Goal: Book appointment/travel/reservation

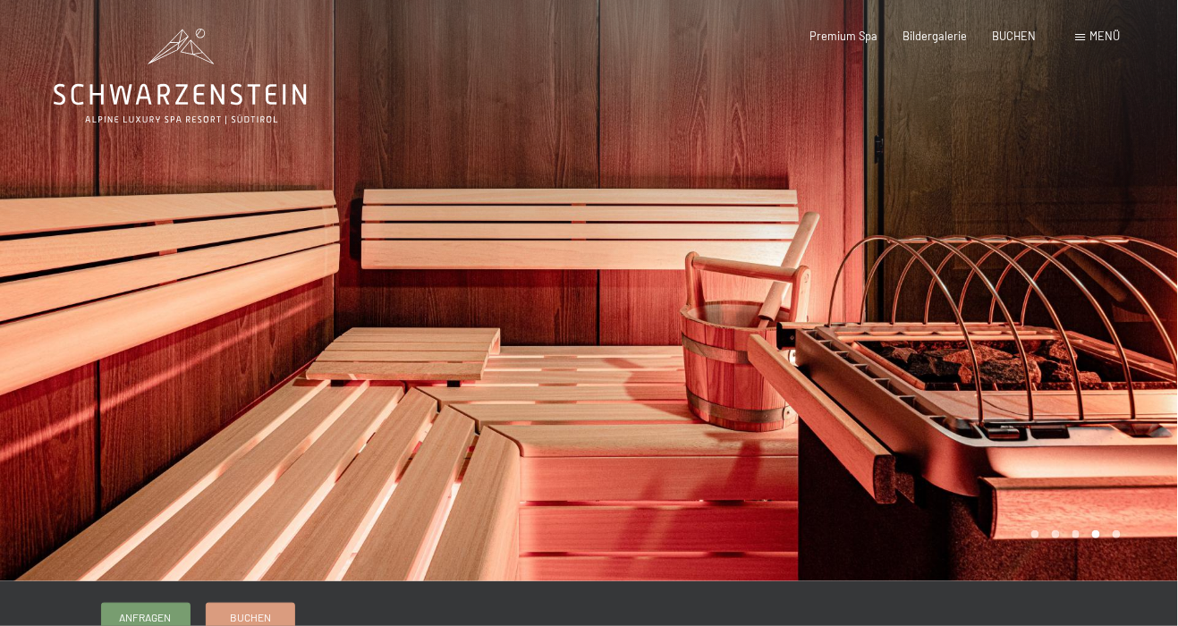
click at [1114, 385] on div at bounding box center [883, 290] width 589 height 581
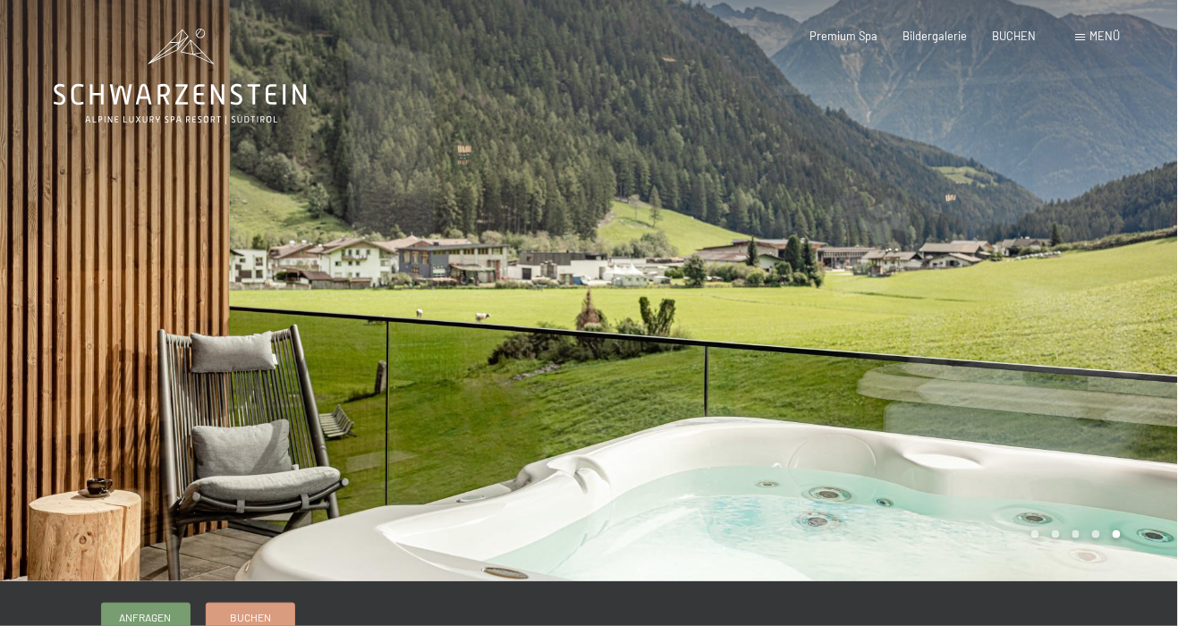
click at [1116, 389] on div at bounding box center [883, 290] width 589 height 581
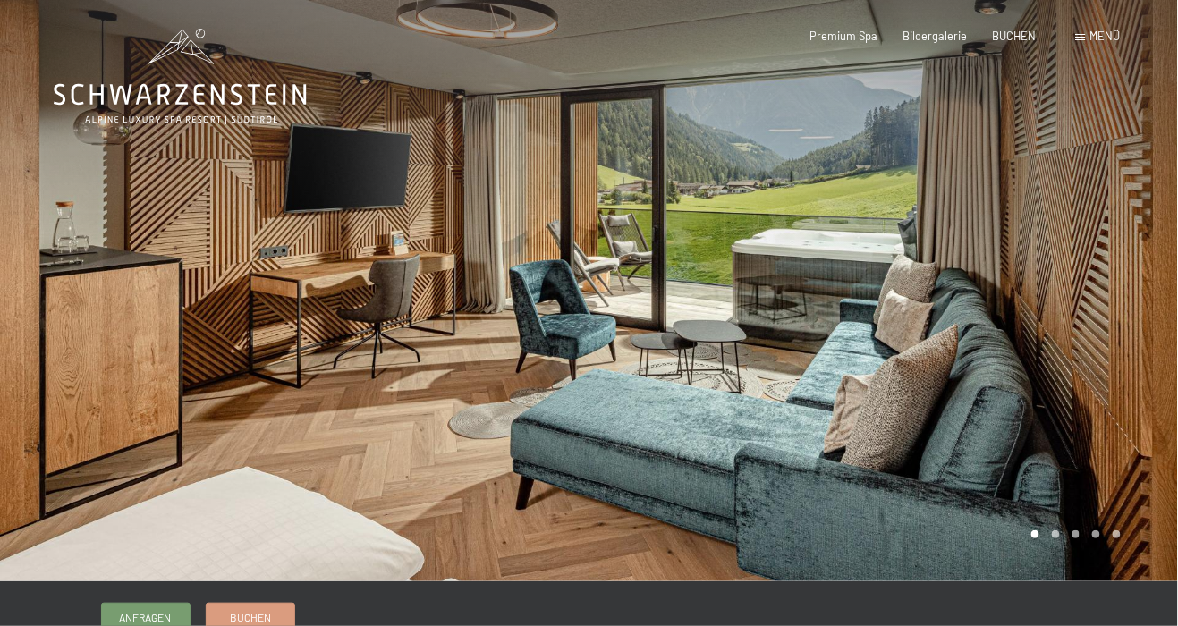
click at [1090, 401] on div at bounding box center [883, 290] width 589 height 581
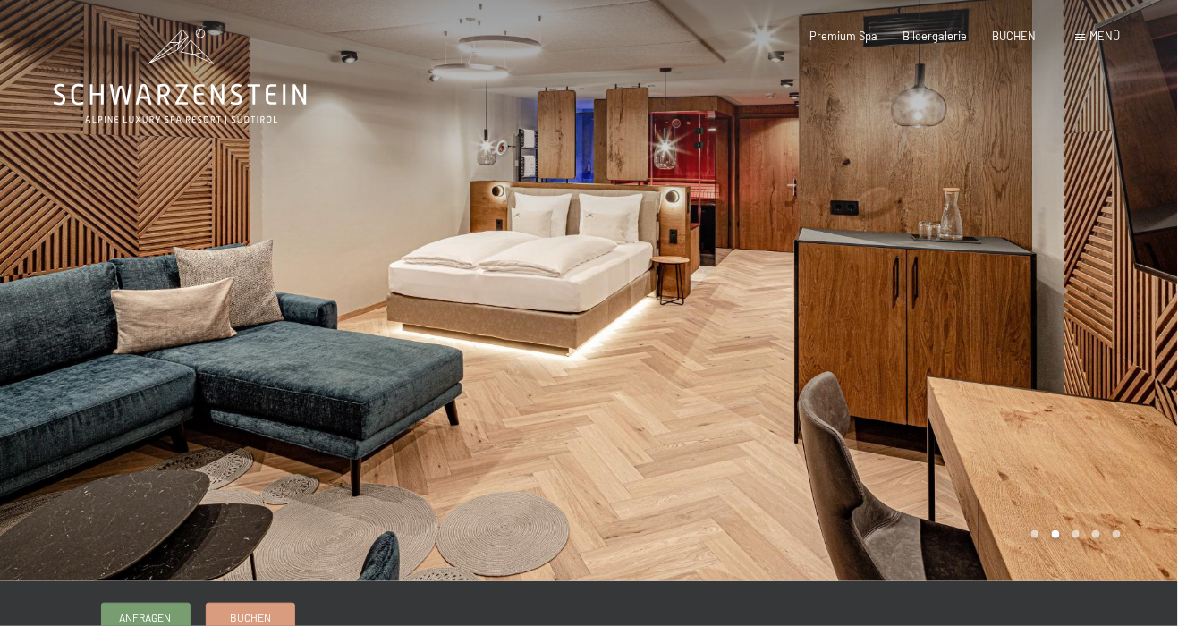
click at [1127, 418] on div at bounding box center [883, 290] width 589 height 581
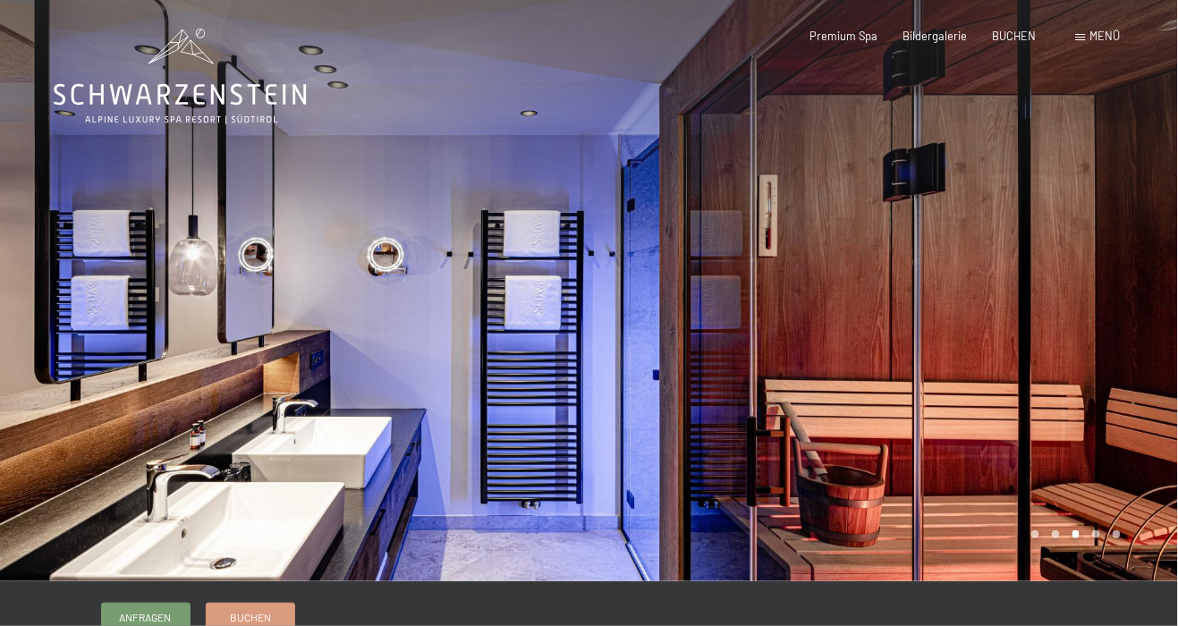
click at [1117, 421] on div at bounding box center [883, 290] width 589 height 581
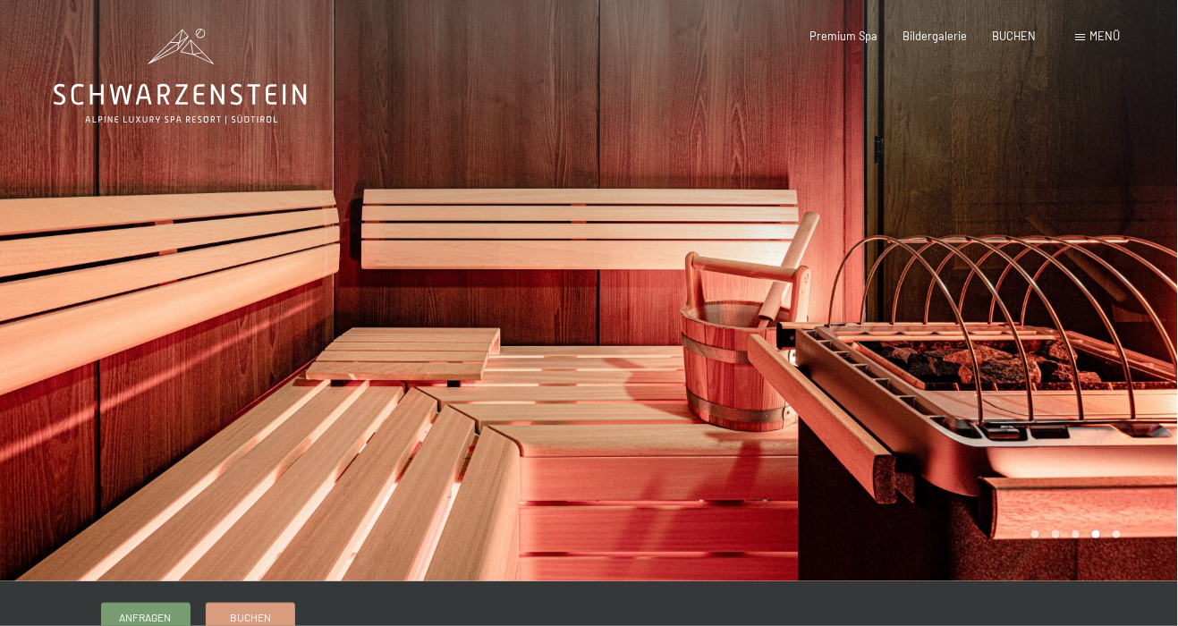
click at [1126, 422] on div at bounding box center [883, 290] width 589 height 581
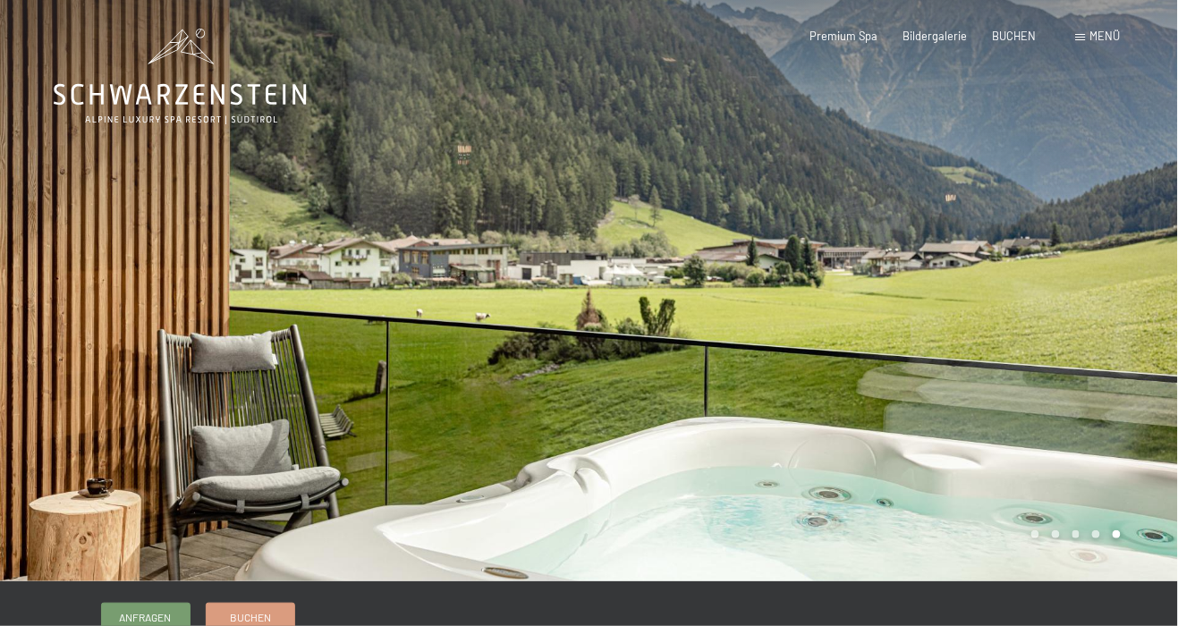
click at [1130, 423] on div at bounding box center [883, 290] width 589 height 581
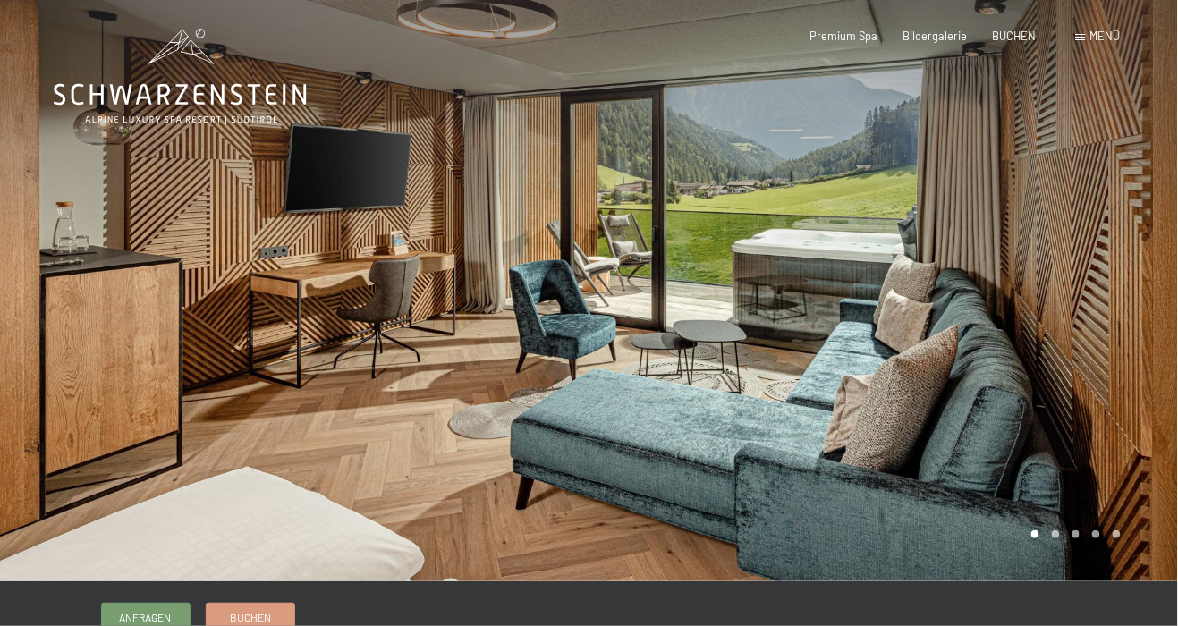
click at [1128, 423] on div at bounding box center [883, 290] width 589 height 581
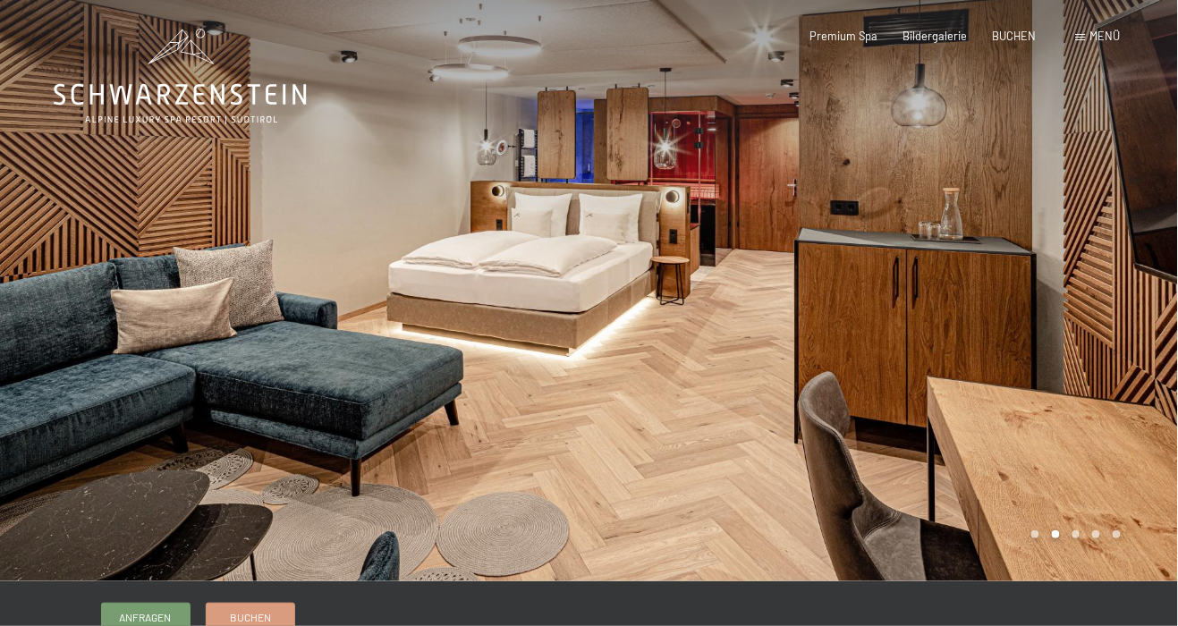
click at [1128, 424] on div at bounding box center [883, 290] width 589 height 581
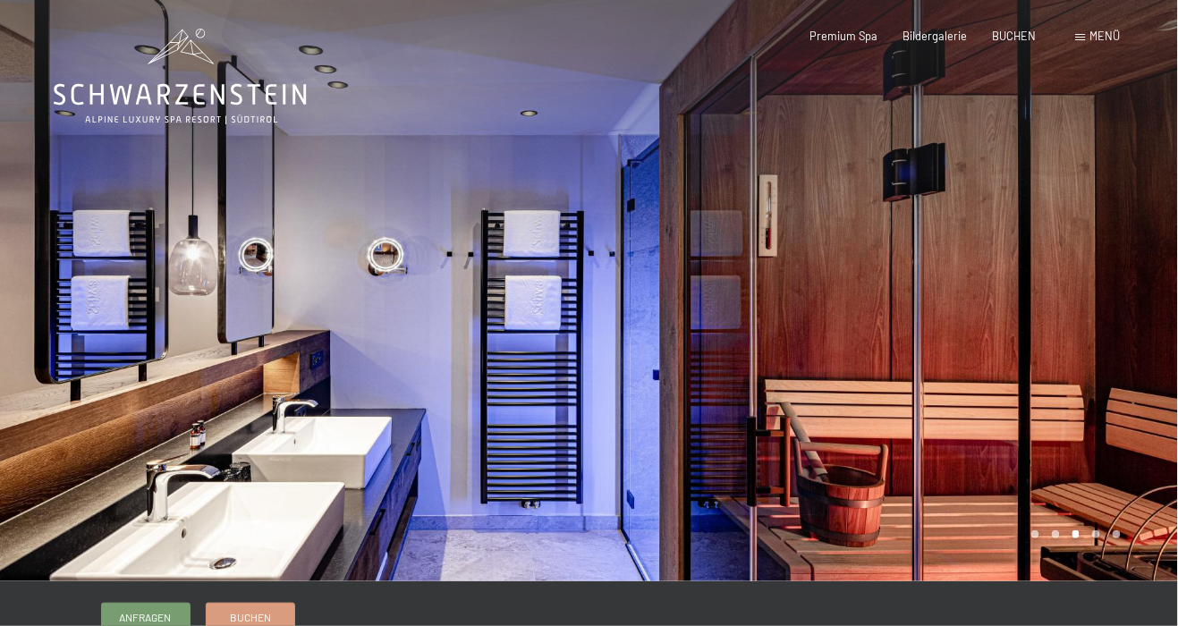
click at [1126, 424] on div at bounding box center [883, 290] width 589 height 581
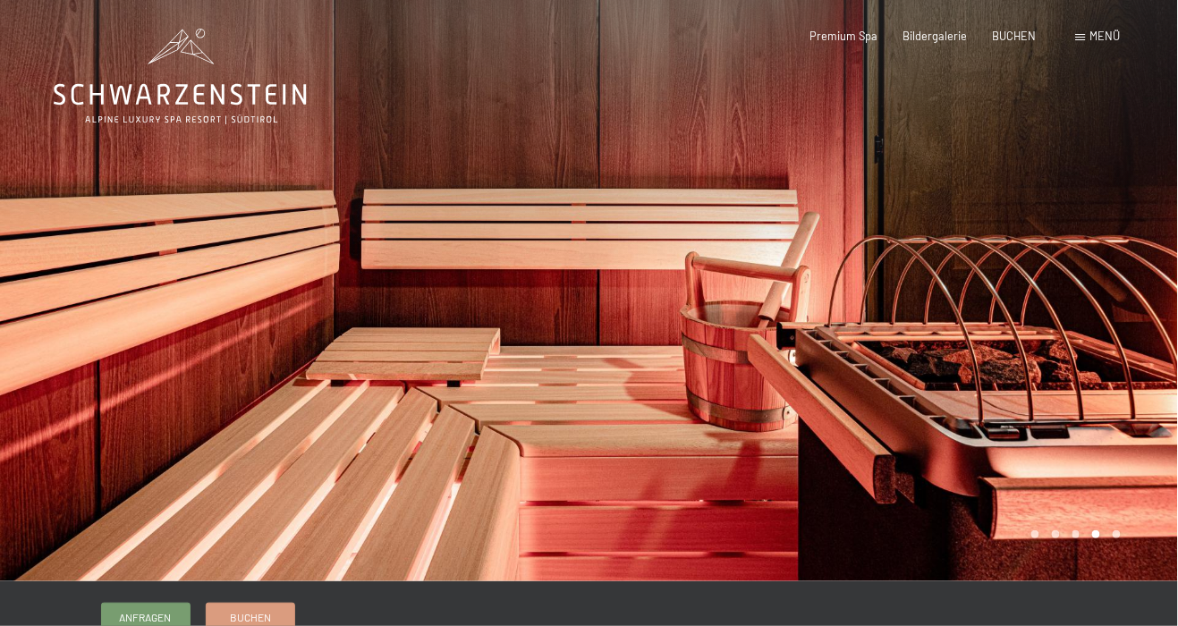
click at [1129, 425] on div at bounding box center [883, 290] width 589 height 581
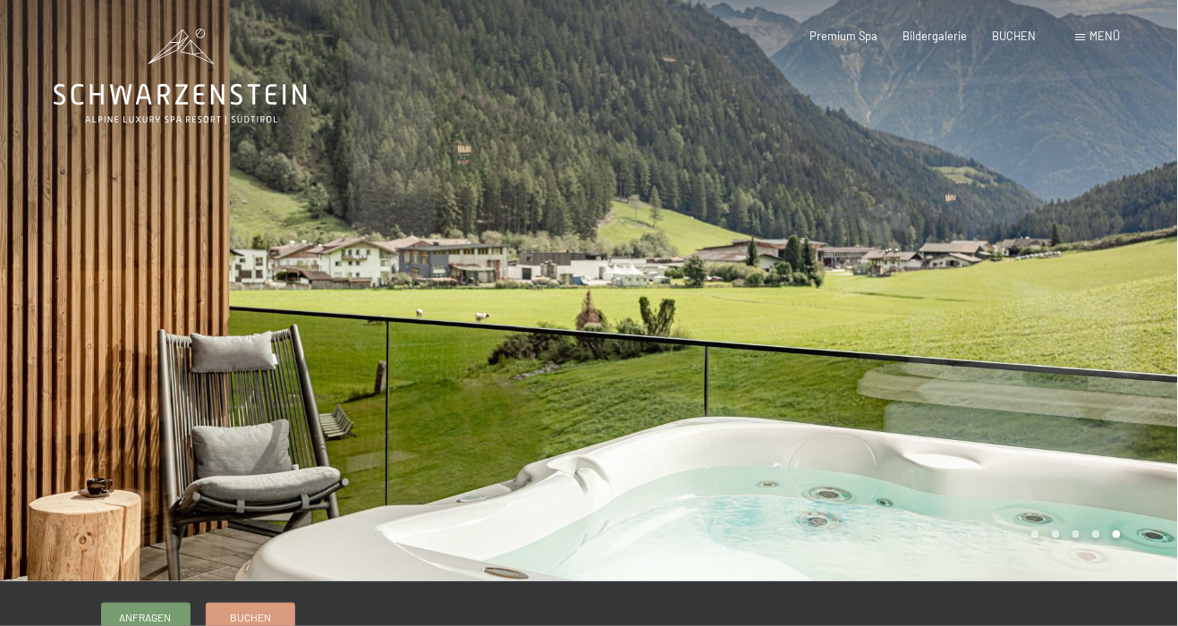
click at [1130, 427] on div at bounding box center [883, 290] width 589 height 581
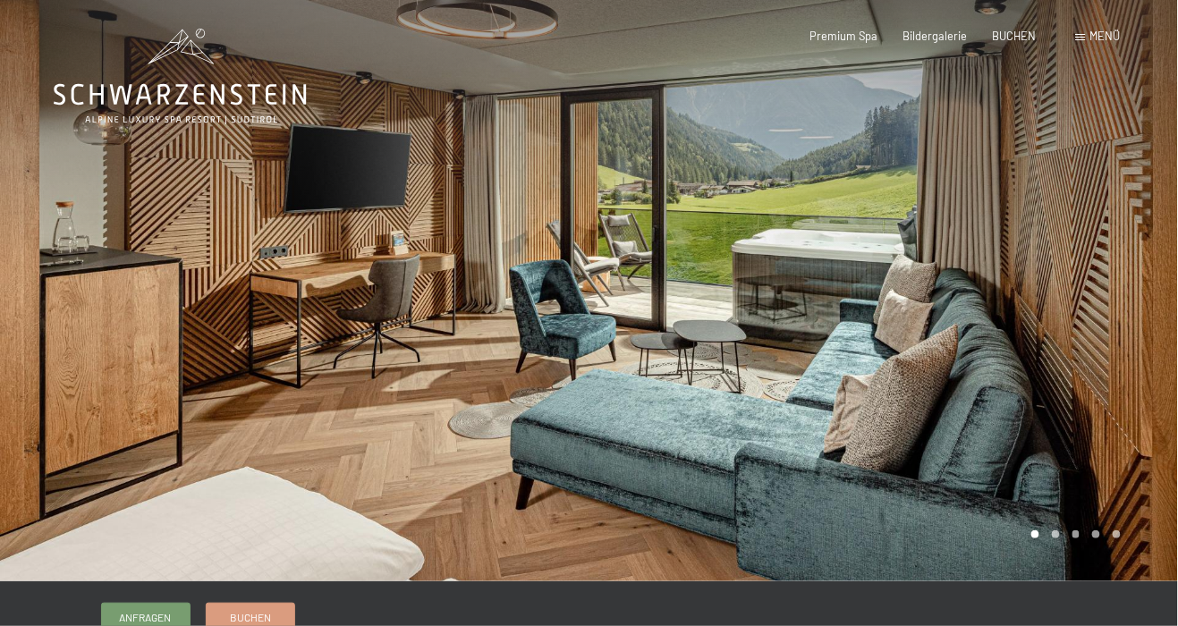
click at [1128, 427] on div at bounding box center [883, 290] width 589 height 581
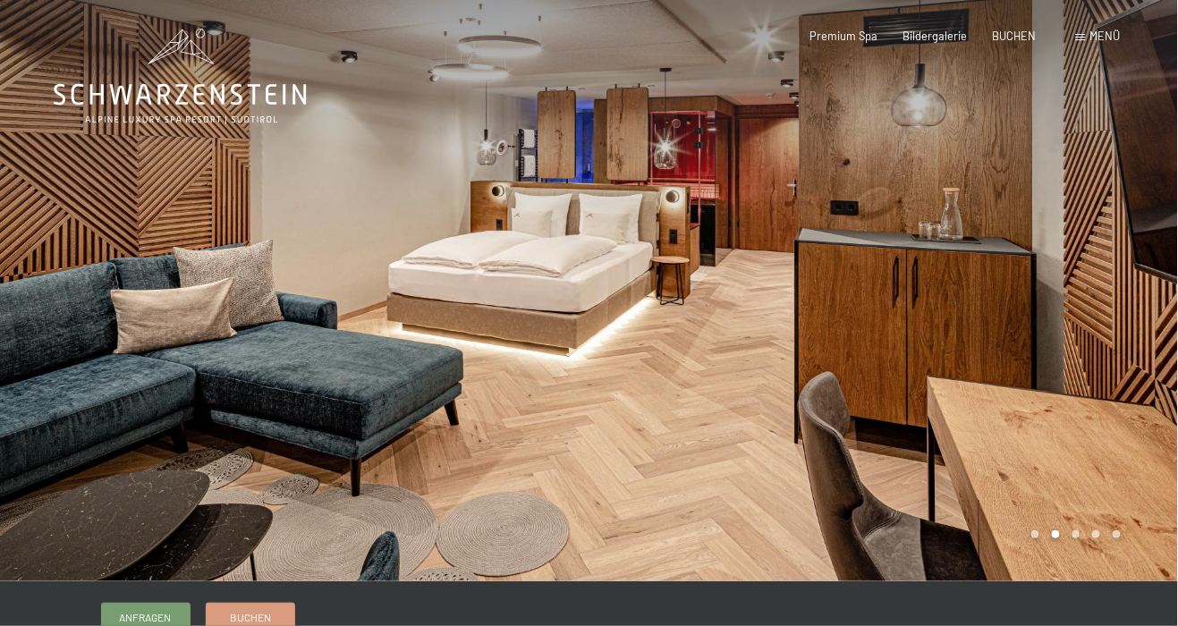
click at [1126, 430] on div at bounding box center [883, 290] width 589 height 581
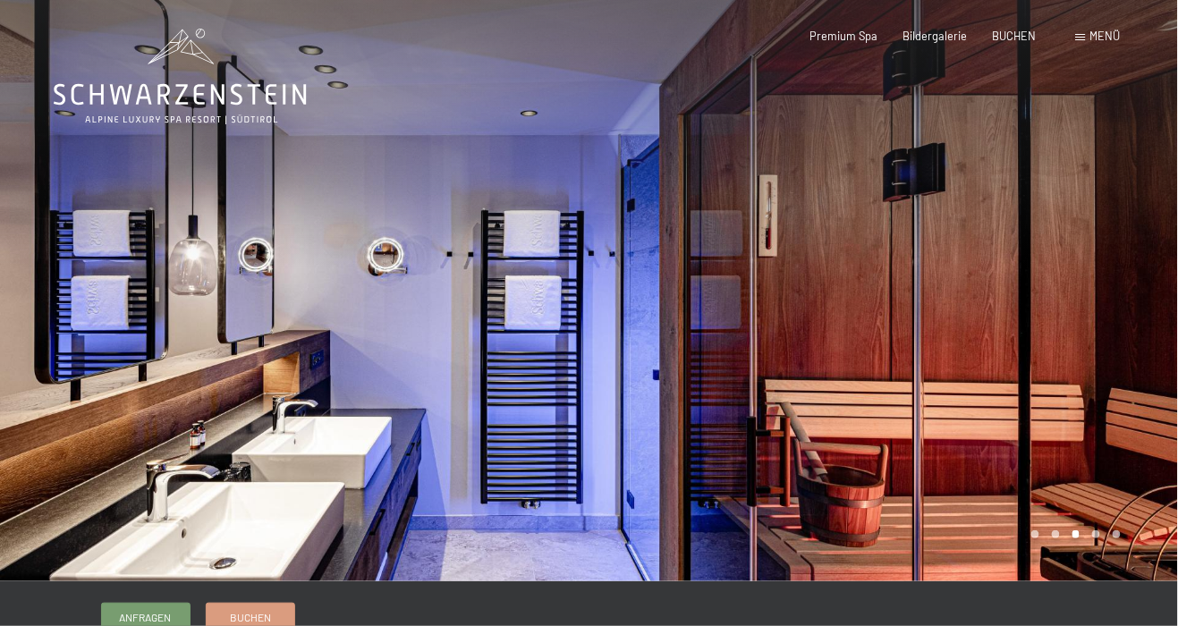
click at [1122, 430] on div at bounding box center [883, 290] width 589 height 581
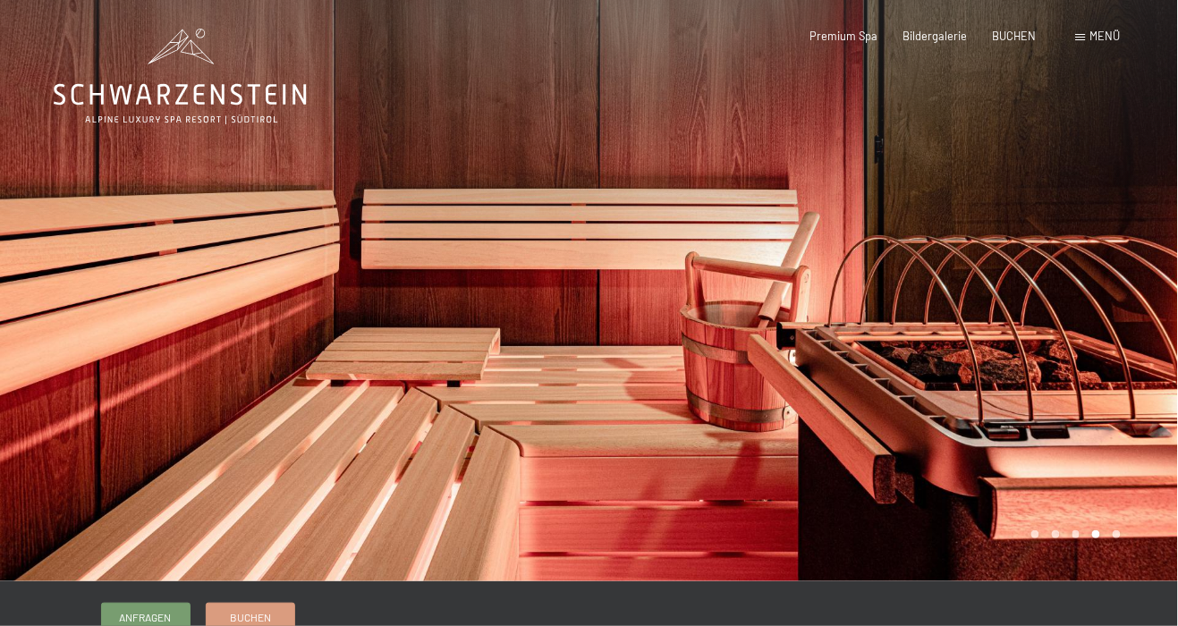
click at [1121, 429] on div at bounding box center [883, 290] width 589 height 581
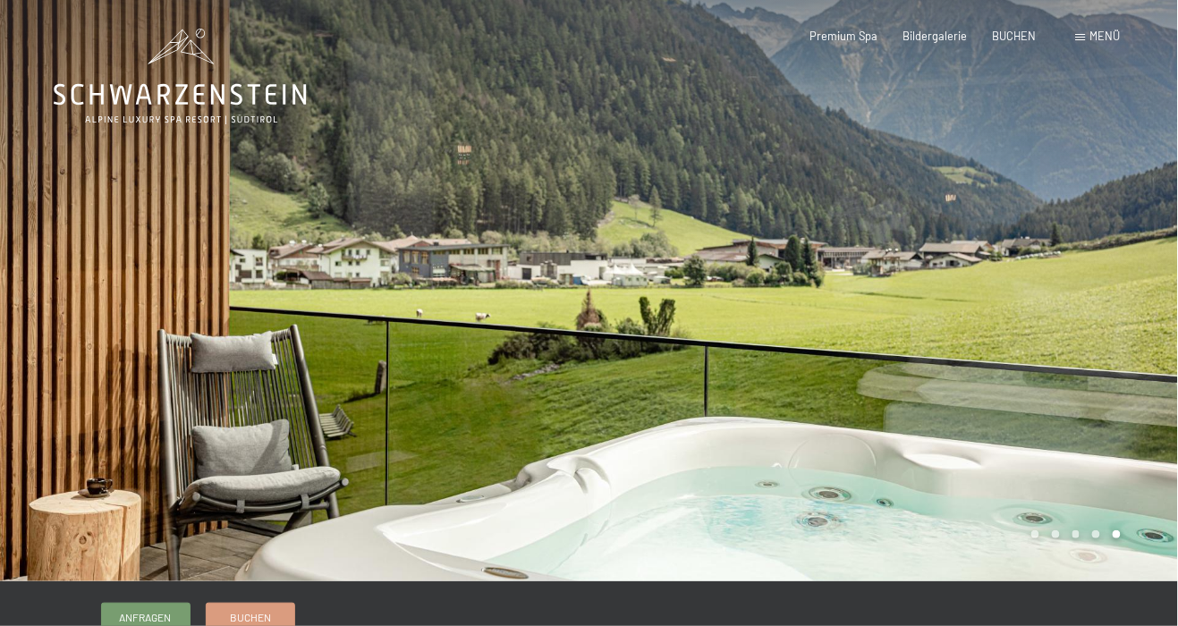
click at [1125, 429] on div at bounding box center [883, 290] width 589 height 581
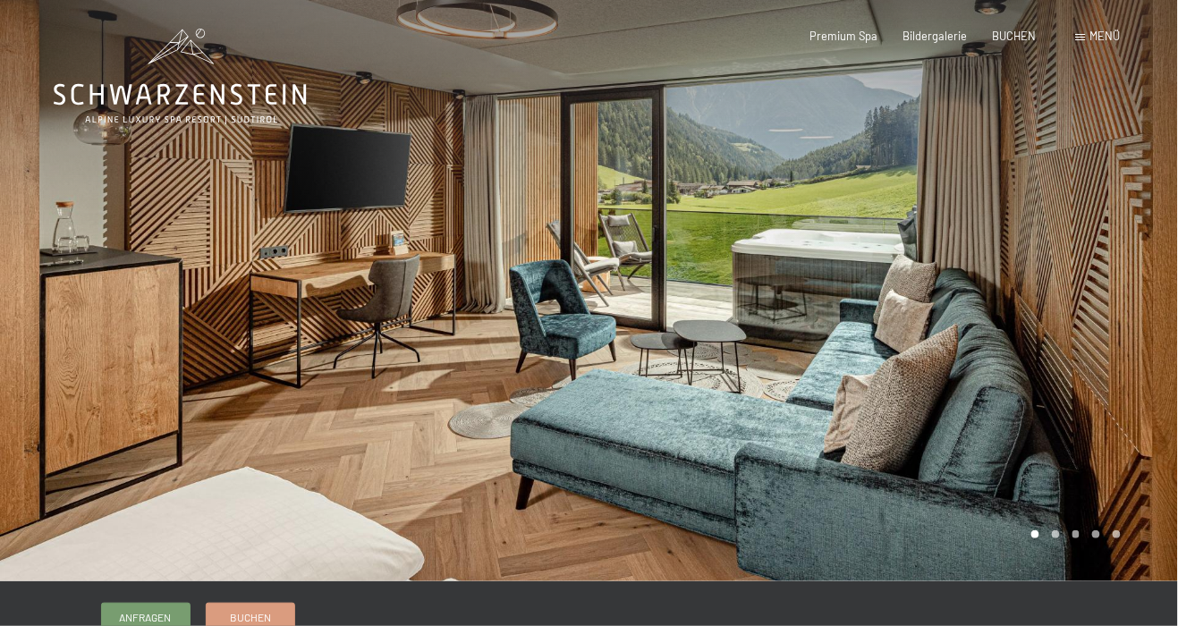
click at [1123, 428] on div at bounding box center [883, 290] width 589 height 581
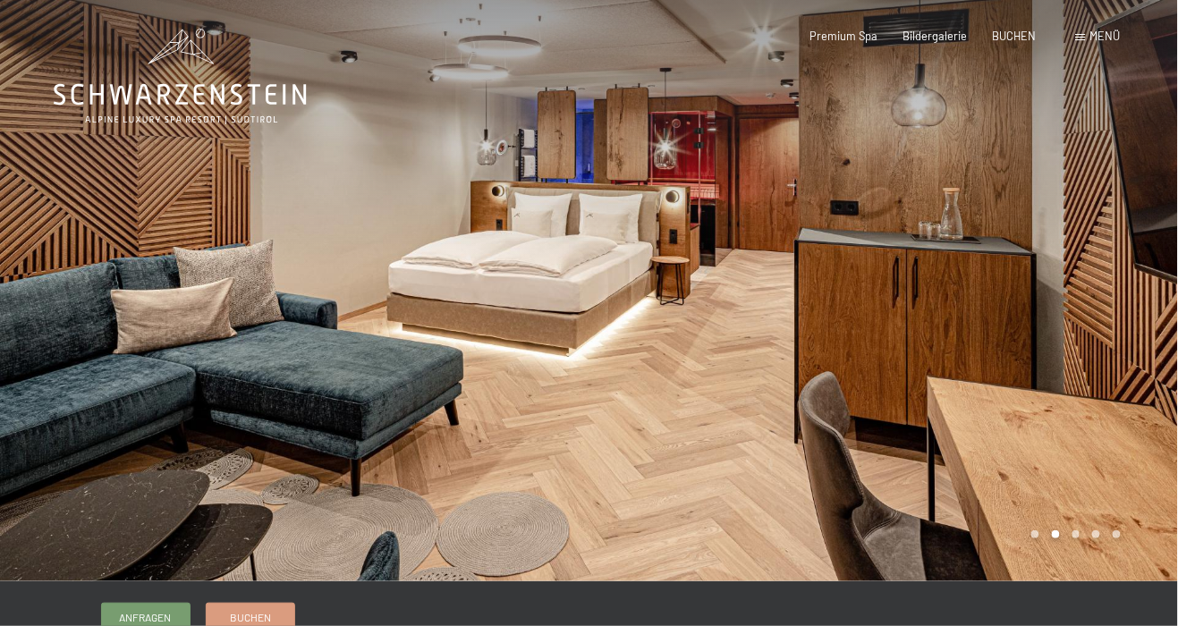
click at [685, 220] on div at bounding box center [883, 290] width 589 height 581
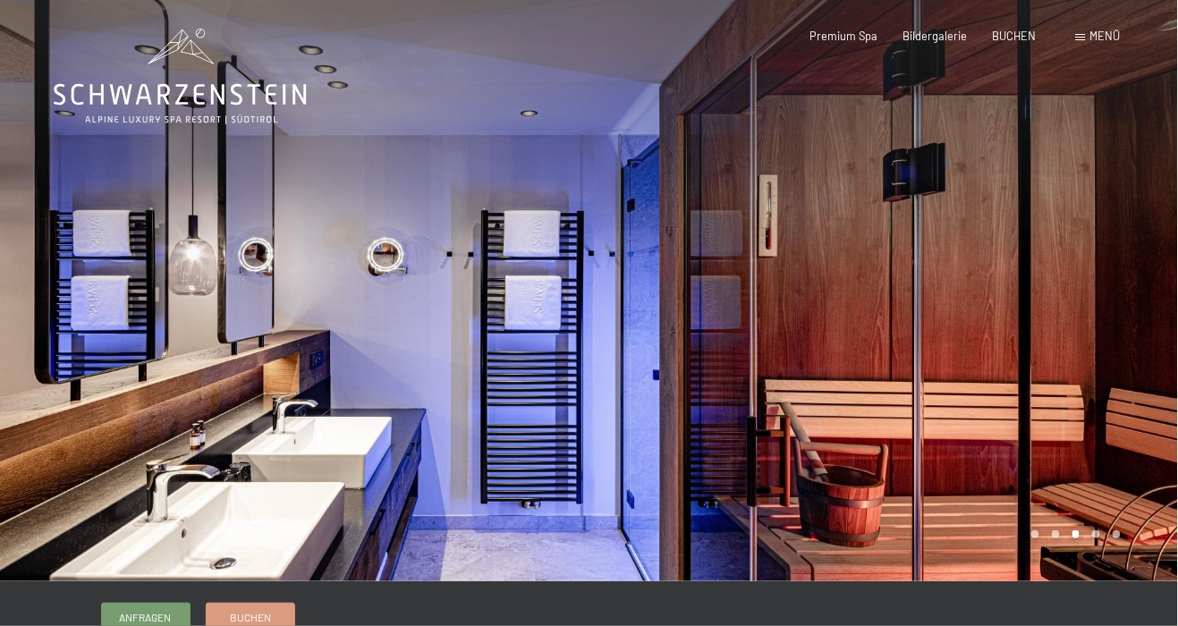
click at [724, 200] on div at bounding box center [883, 290] width 589 height 581
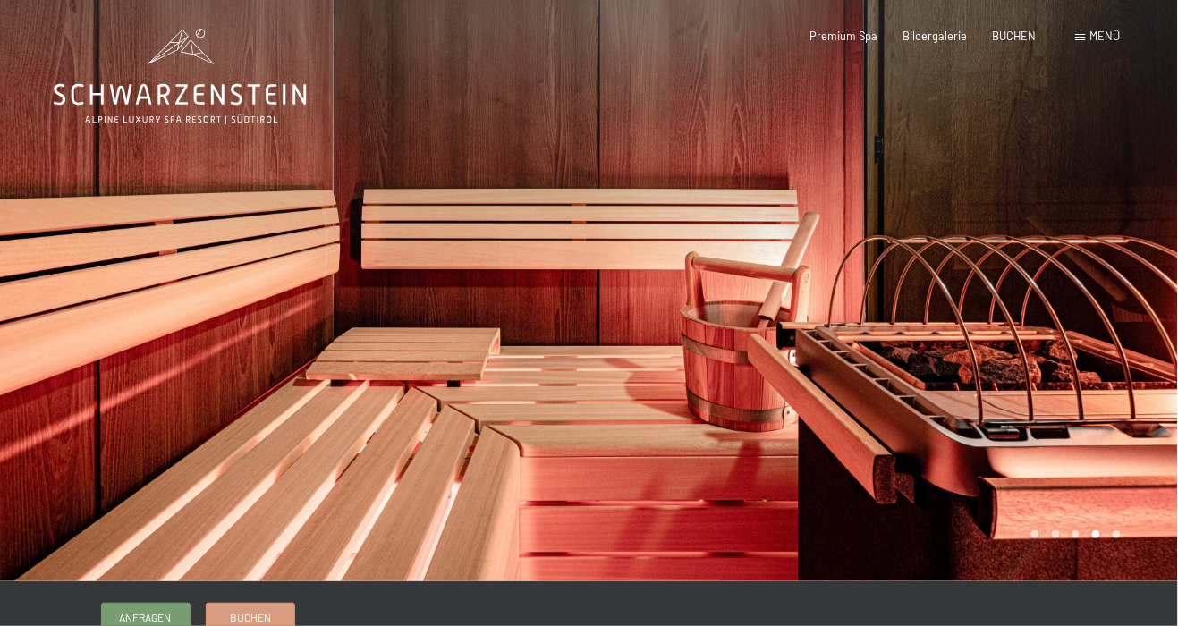
click at [791, 204] on div at bounding box center [883, 290] width 589 height 581
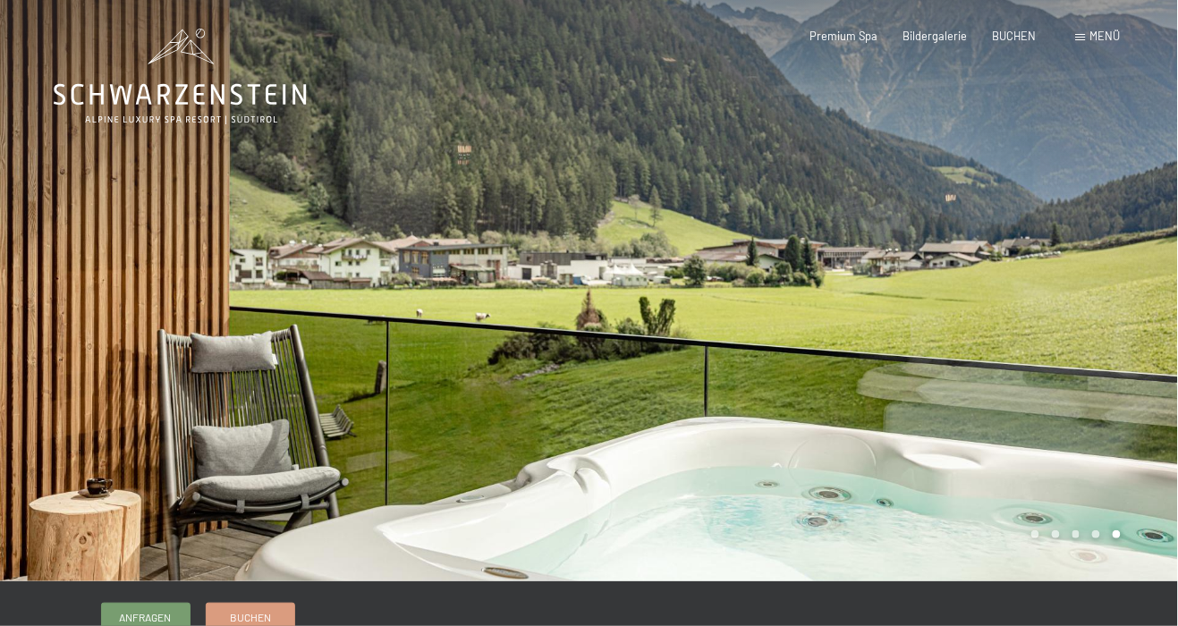
click at [822, 197] on div at bounding box center [883, 290] width 589 height 581
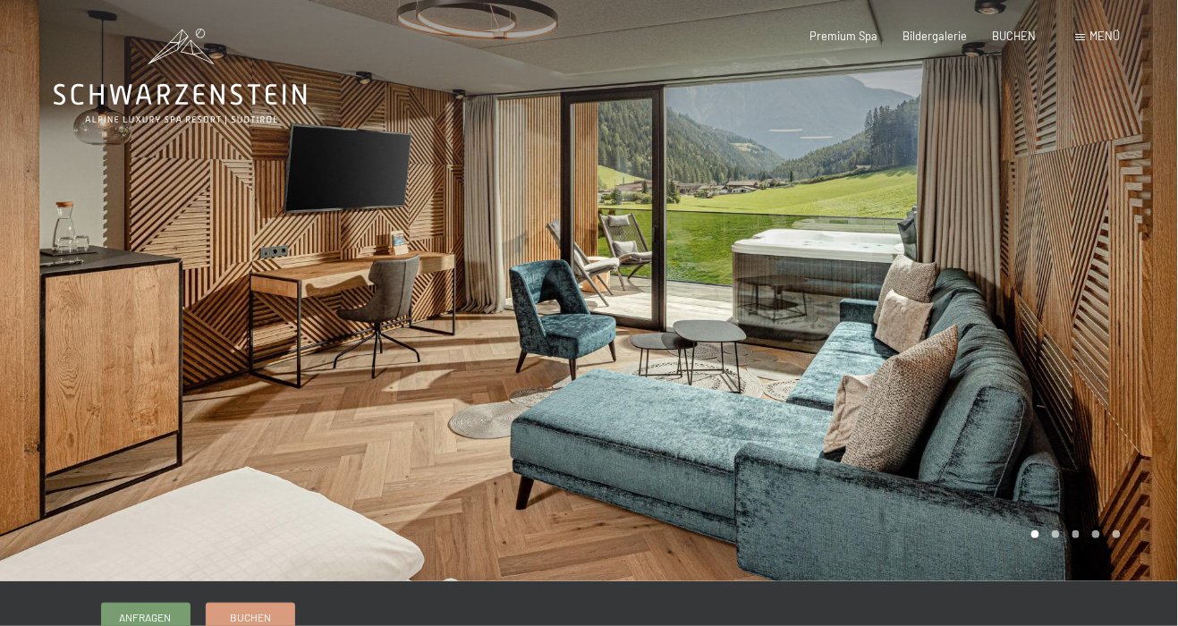
click at [837, 192] on div at bounding box center [883, 290] width 589 height 581
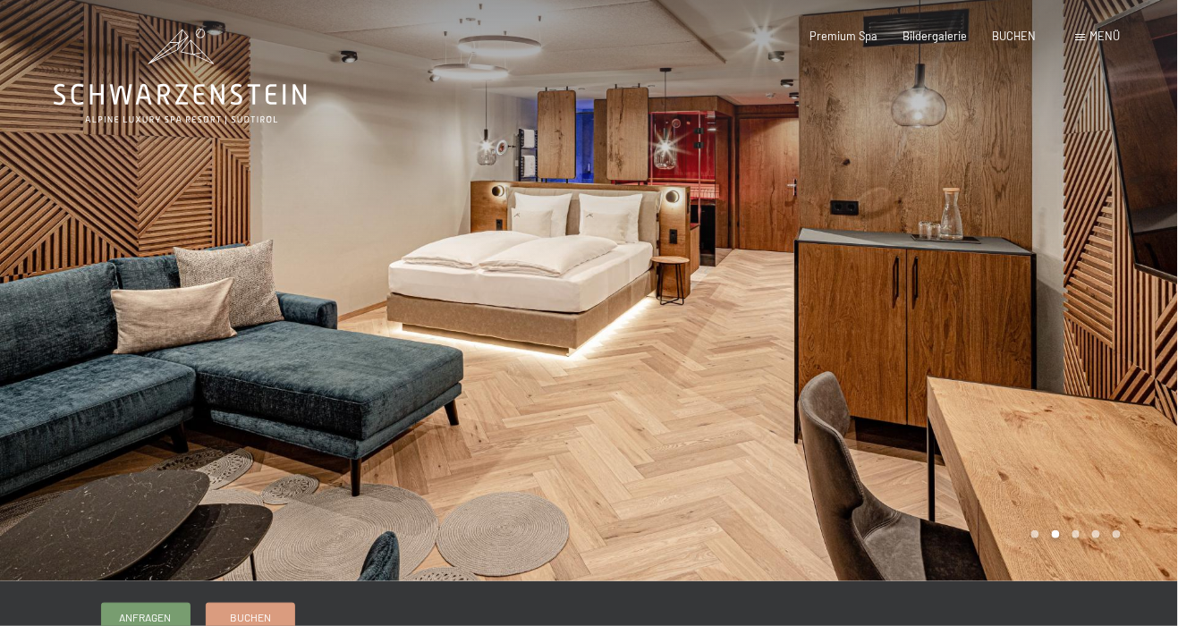
click at [1087, 449] on div at bounding box center [883, 290] width 589 height 581
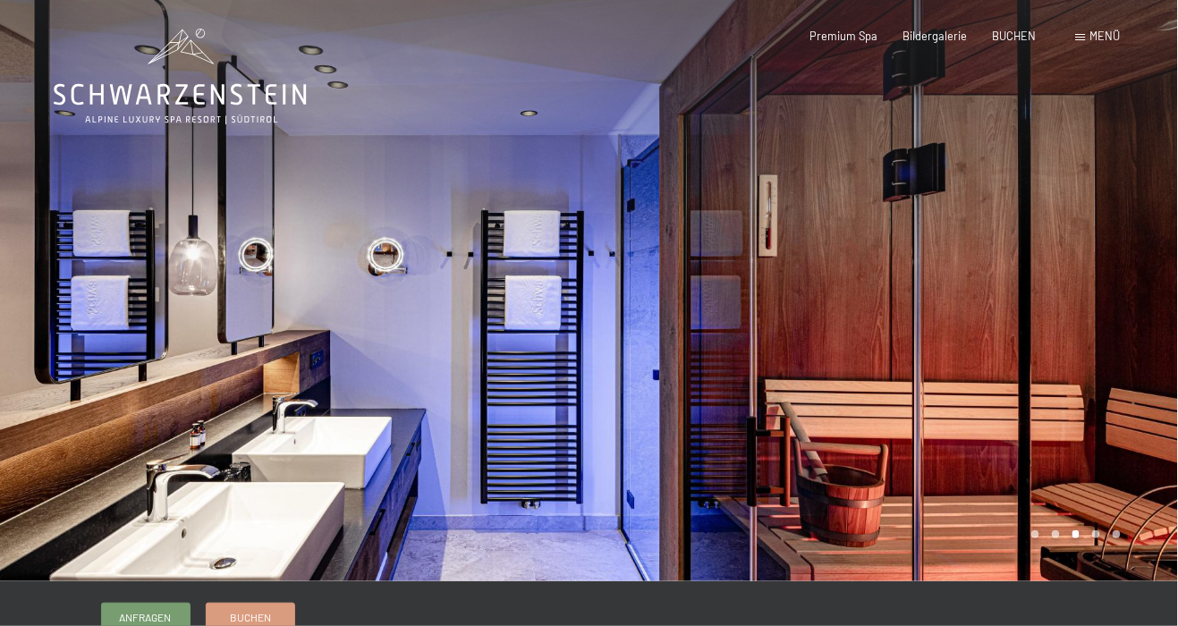
click at [1105, 450] on div at bounding box center [883, 290] width 589 height 581
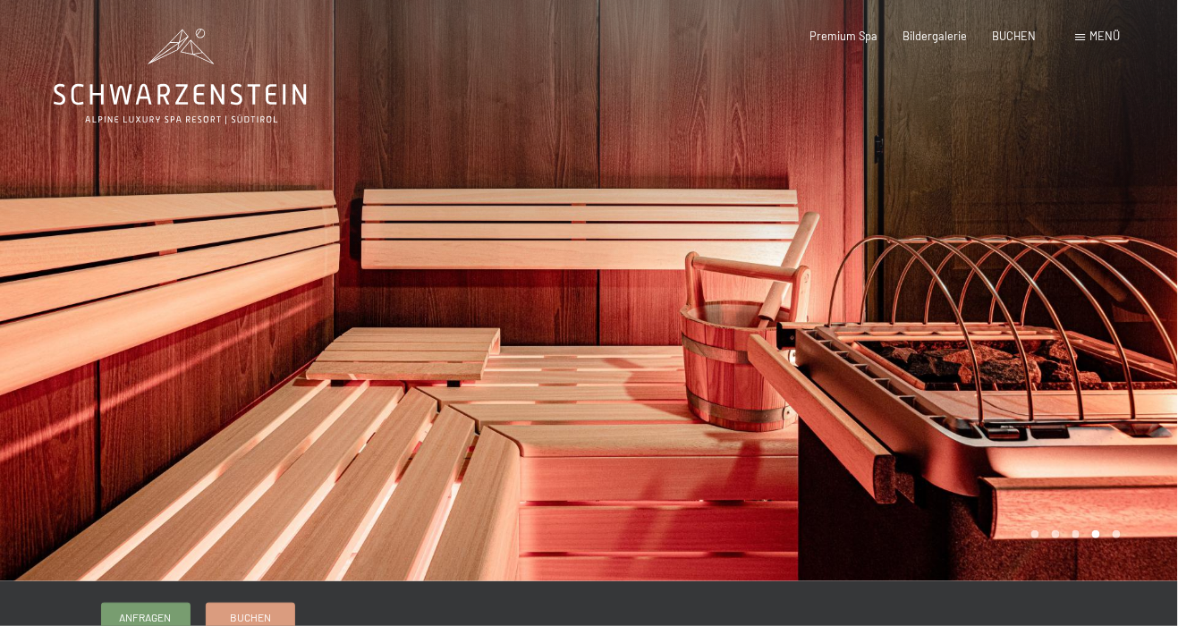
click at [1107, 448] on div at bounding box center [883, 290] width 589 height 581
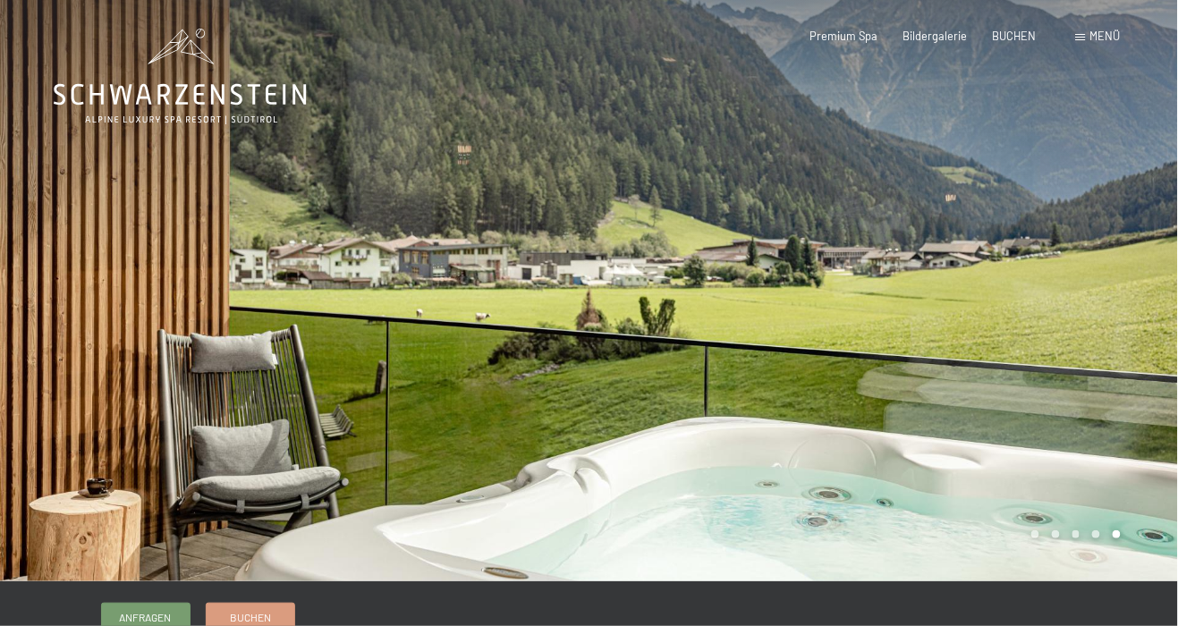
click at [1107, 453] on div at bounding box center [883, 290] width 589 height 581
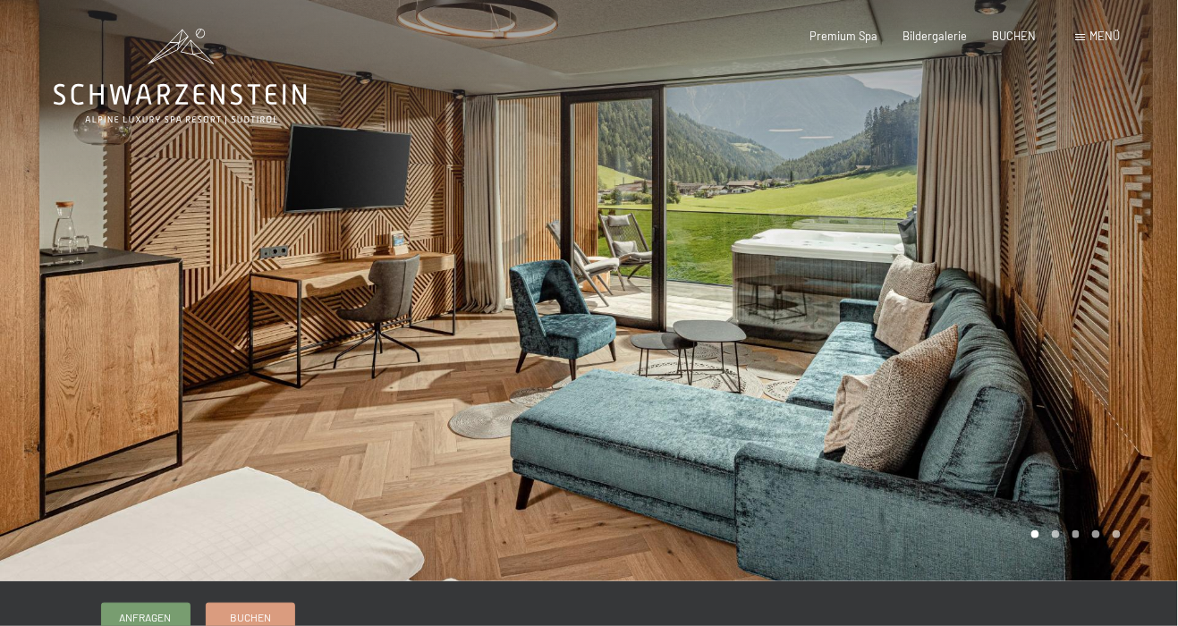
click at [1111, 452] on div at bounding box center [883, 290] width 589 height 581
